Goal: Task Accomplishment & Management: Manage account settings

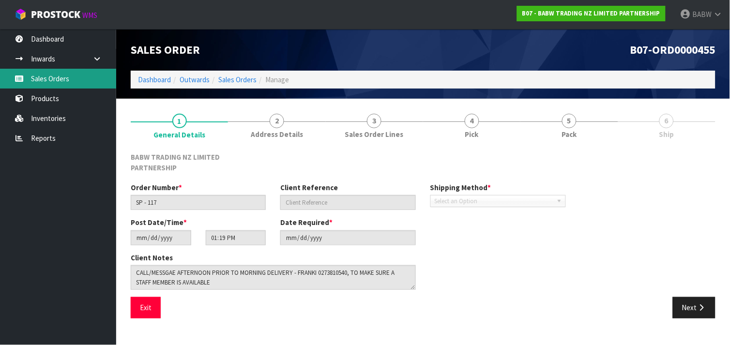
click at [60, 83] on link "Sales Orders" at bounding box center [58, 79] width 116 height 20
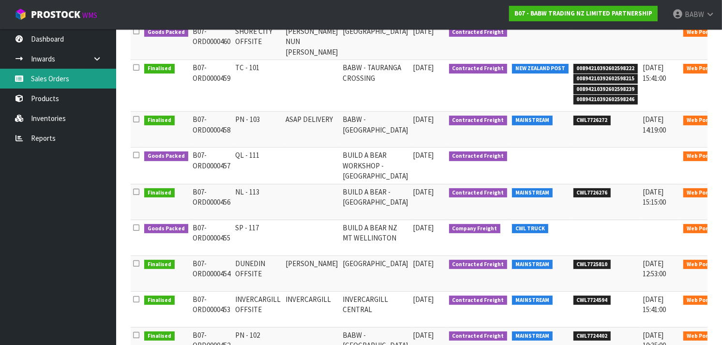
scroll to position [180, 0]
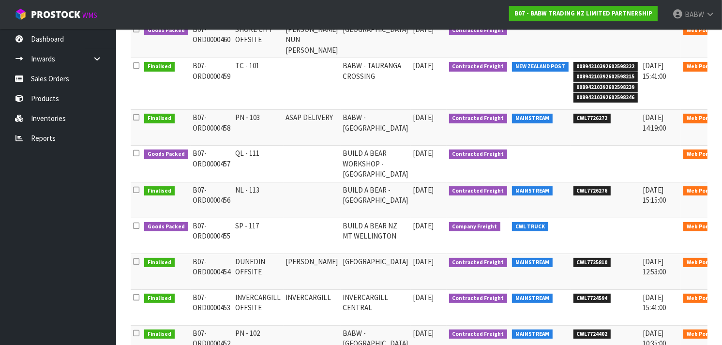
click at [729, 190] on icon at bounding box center [734, 192] width 7 height 6
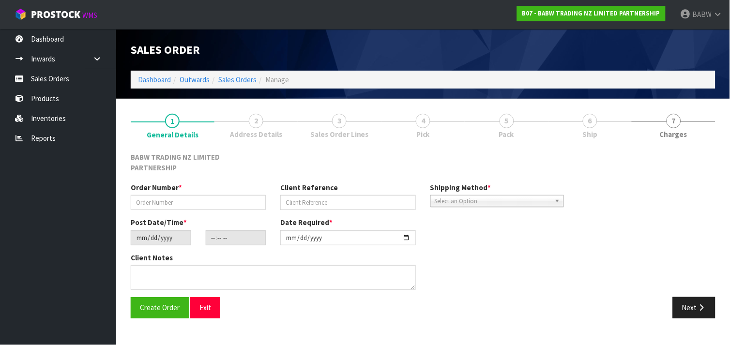
type input "NL - 113"
type input "[DATE]"
type input "13:22:00.000"
type input "[DATE]"
type textarea "DELIVER BETWEEN 8AM AND 8.30AM CALL - [PERSON_NAME] ON [PHONE_NUMBER] AFTERNOON…"
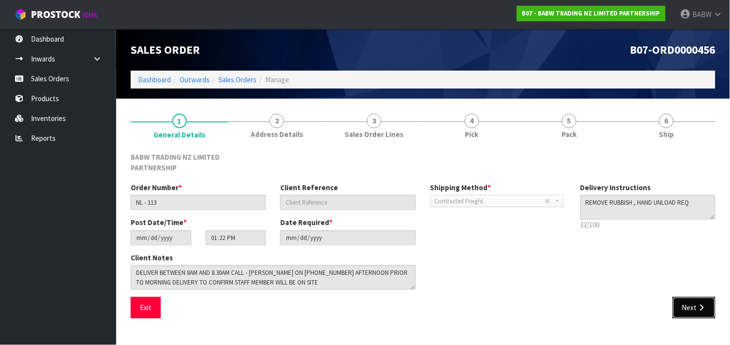
click at [685, 300] on button "Next" at bounding box center [694, 307] width 43 height 21
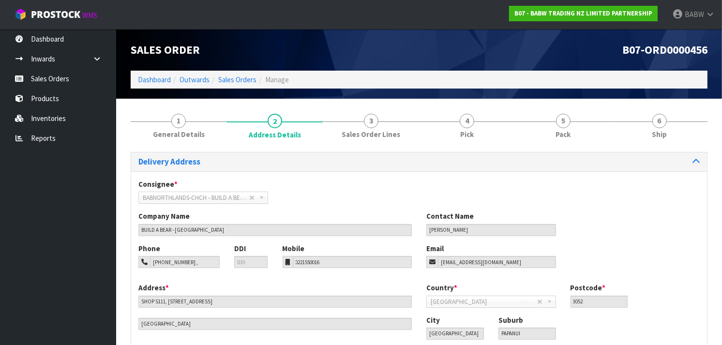
scroll to position [62, 0]
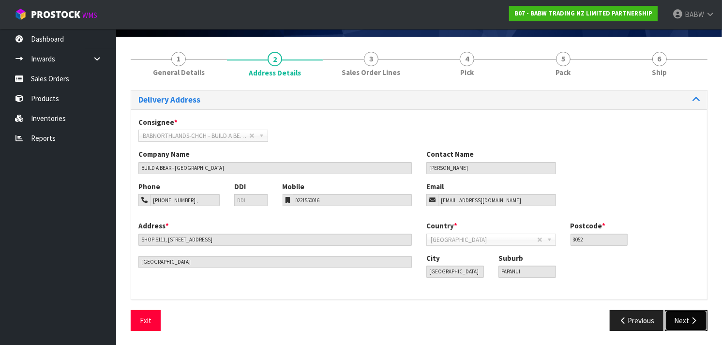
click at [686, 320] on button "Next" at bounding box center [686, 320] width 43 height 21
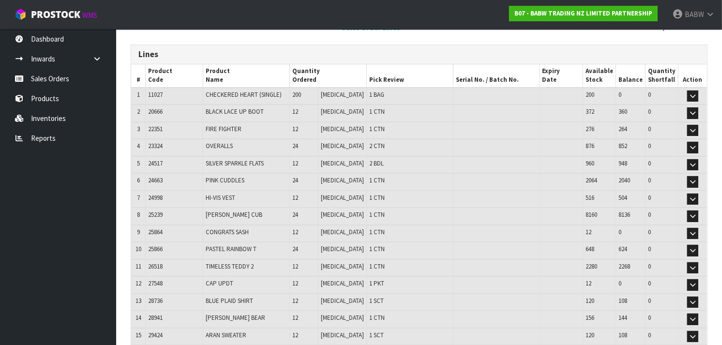
scroll to position [103, 0]
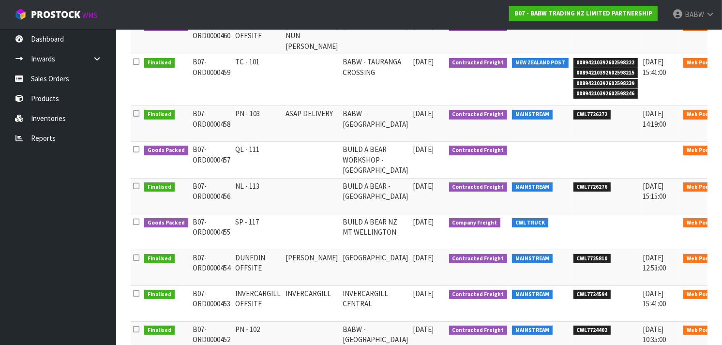
scroll to position [189, 0]
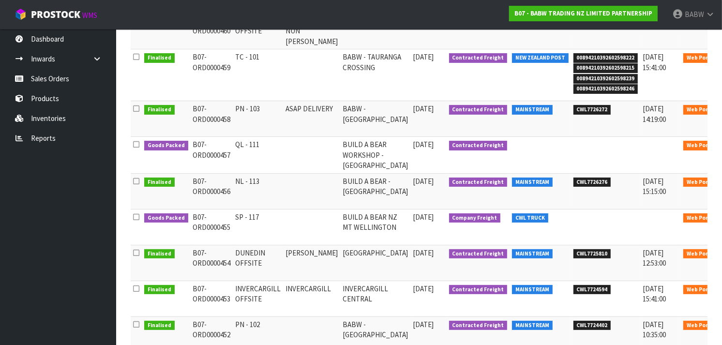
click at [726, 223] on link at bounding box center [735, 219] width 18 height 15
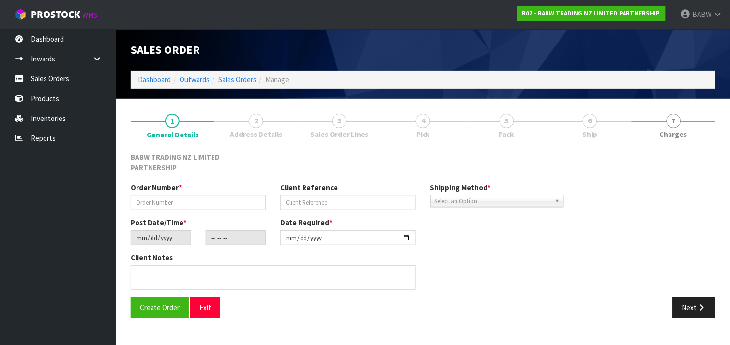
type input "SP - 117"
type input "[DATE]"
type input "13:19:00.000"
type input "[DATE]"
type textarea "CALL/MESSGAE AFTERNOON PRIOR TO MORNING DELIVERY - FRANKI 0273810540, TO MAKE S…"
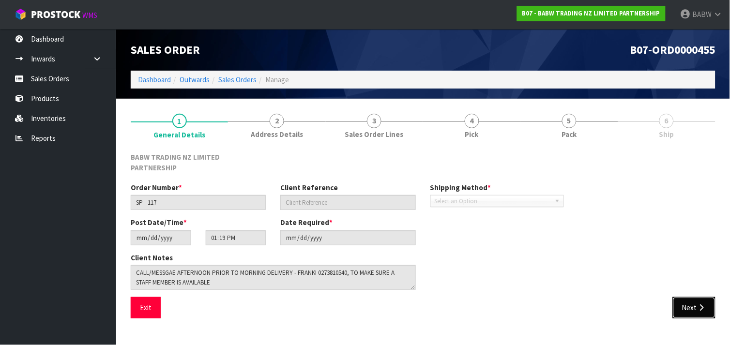
click at [707, 302] on button "Next" at bounding box center [694, 307] width 43 height 21
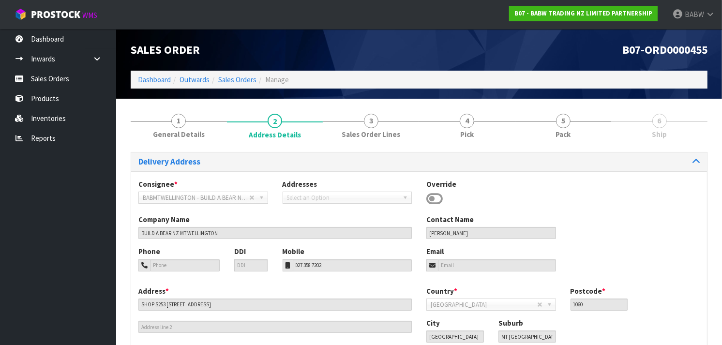
scroll to position [66, 0]
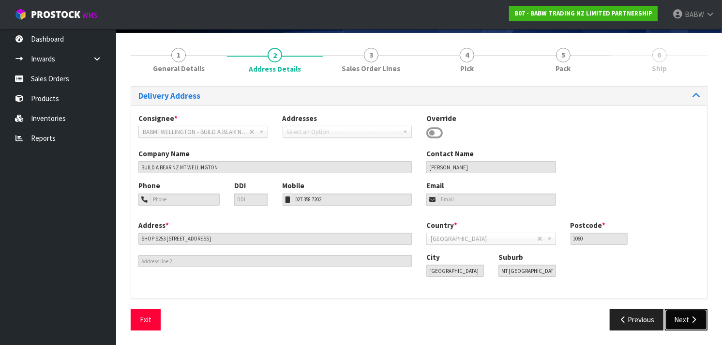
click at [692, 315] on button "Next" at bounding box center [686, 319] width 43 height 21
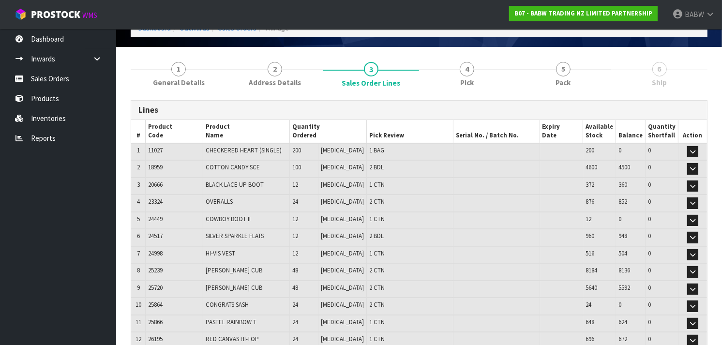
scroll to position [0, 0]
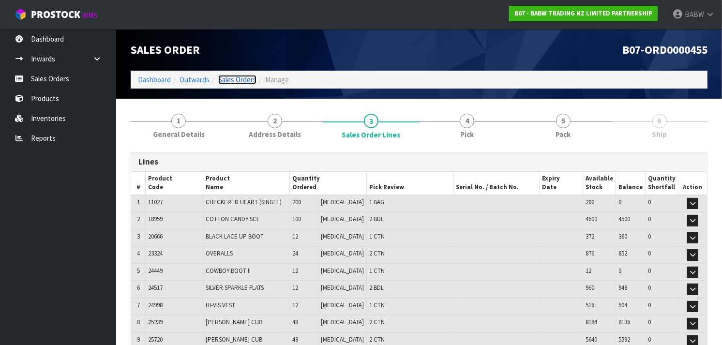
click at [233, 79] on link "Sales Orders" at bounding box center [237, 79] width 38 height 9
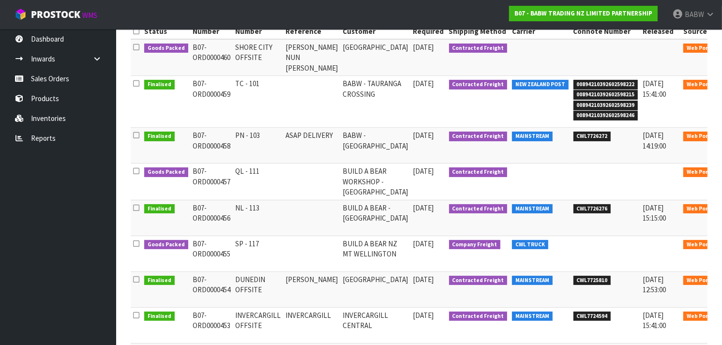
scroll to position [163, 0]
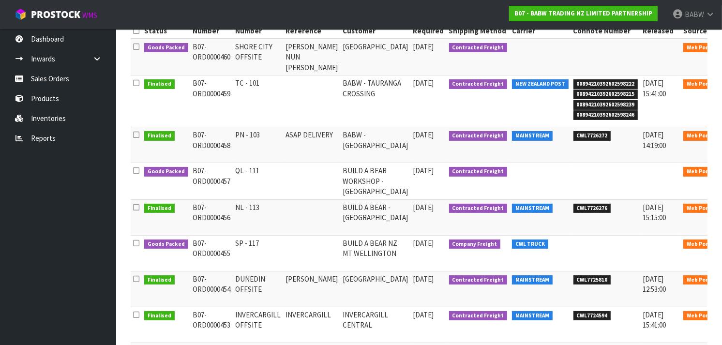
drag, startPoint x: 514, startPoint y: 236, endPoint x: 511, endPoint y: 245, distance: 9.0
click at [511, 245] on td "CWL TRUCK" at bounding box center [540, 253] width 61 height 36
drag, startPoint x: 511, startPoint y: 245, endPoint x: 482, endPoint y: 250, distance: 30.0
click at [510, 250] on td "CWL TRUCK" at bounding box center [540, 253] width 61 height 36
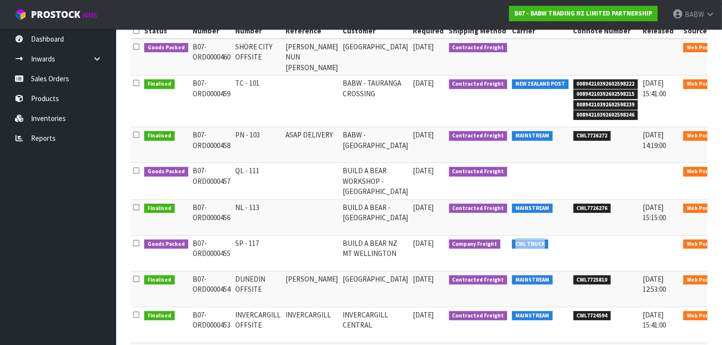
drag, startPoint x: 482, startPoint y: 250, endPoint x: 512, endPoint y: 245, distance: 30.4
click at [512, 245] on td "CWL TRUCK" at bounding box center [540, 253] width 61 height 36
click at [512, 245] on span "CWL TRUCK" at bounding box center [530, 245] width 36 height 10
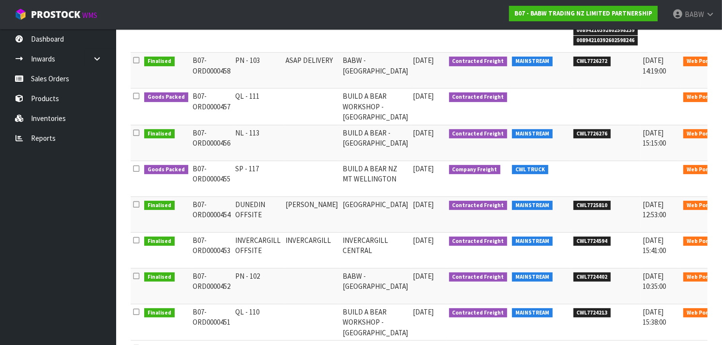
scroll to position [234, 0]
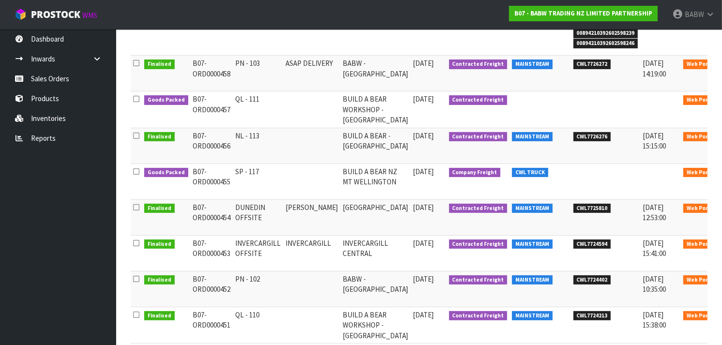
drag, startPoint x: 228, startPoint y: 183, endPoint x: 189, endPoint y: 173, distance: 40.4
click at [191, 173] on td "B07-ORD0000455" at bounding box center [212, 182] width 43 height 36
copy td "B07-ORD0000455"
